Goal: Task Accomplishment & Management: Manage account settings

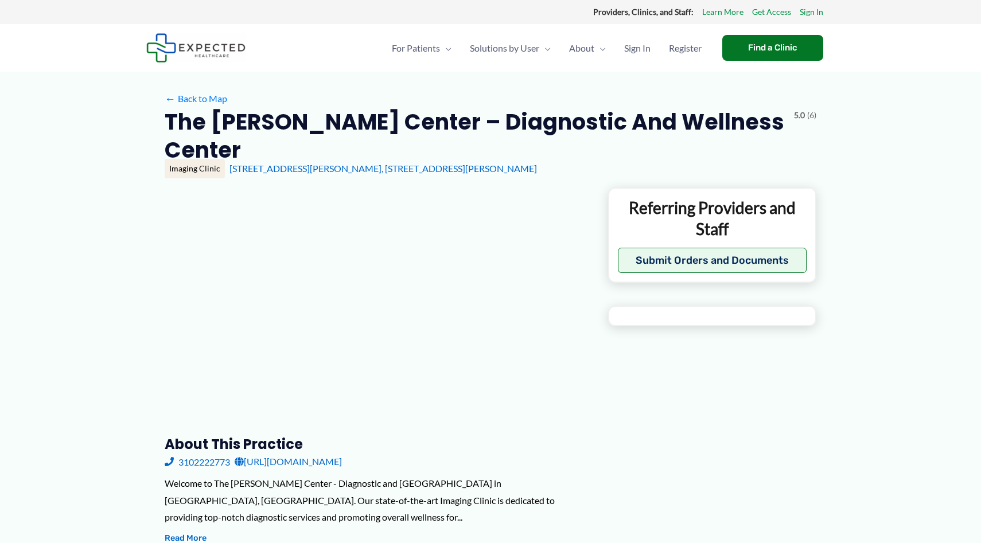
type input "**********"
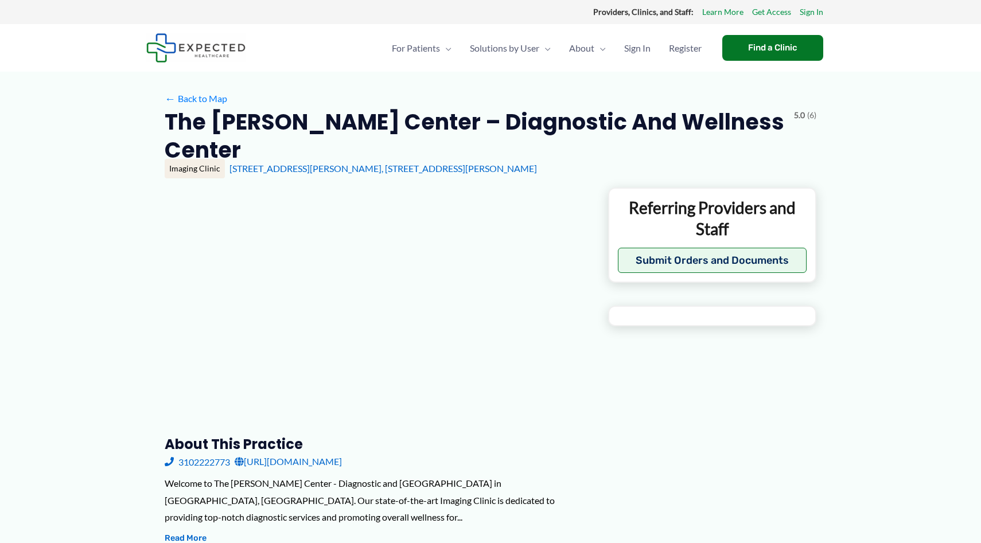
type input "**********"
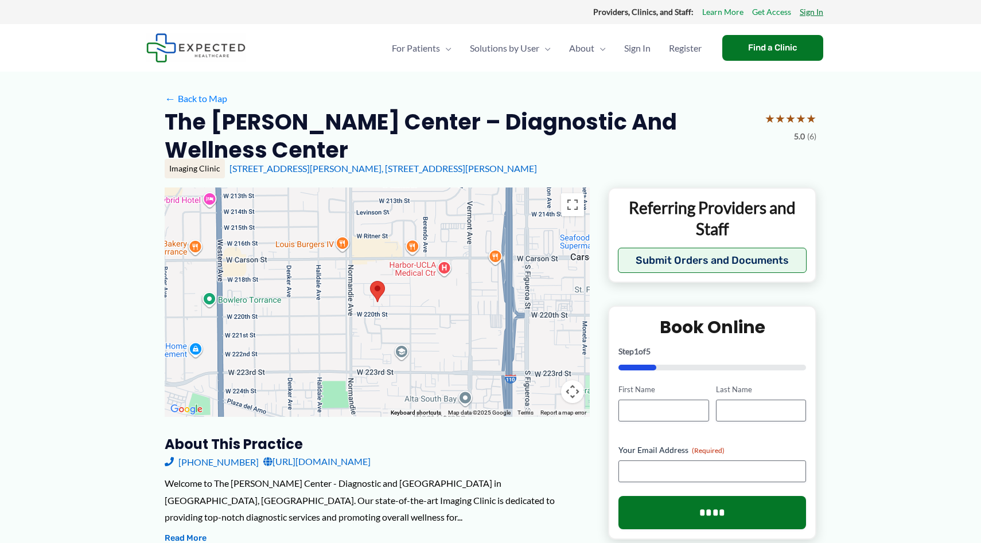
click at [815, 13] on link "Sign In" at bounding box center [812, 12] width 24 height 15
click at [643, 45] on span "Sign In" at bounding box center [637, 48] width 26 height 40
